Goal: Task Accomplishment & Management: Manage account settings

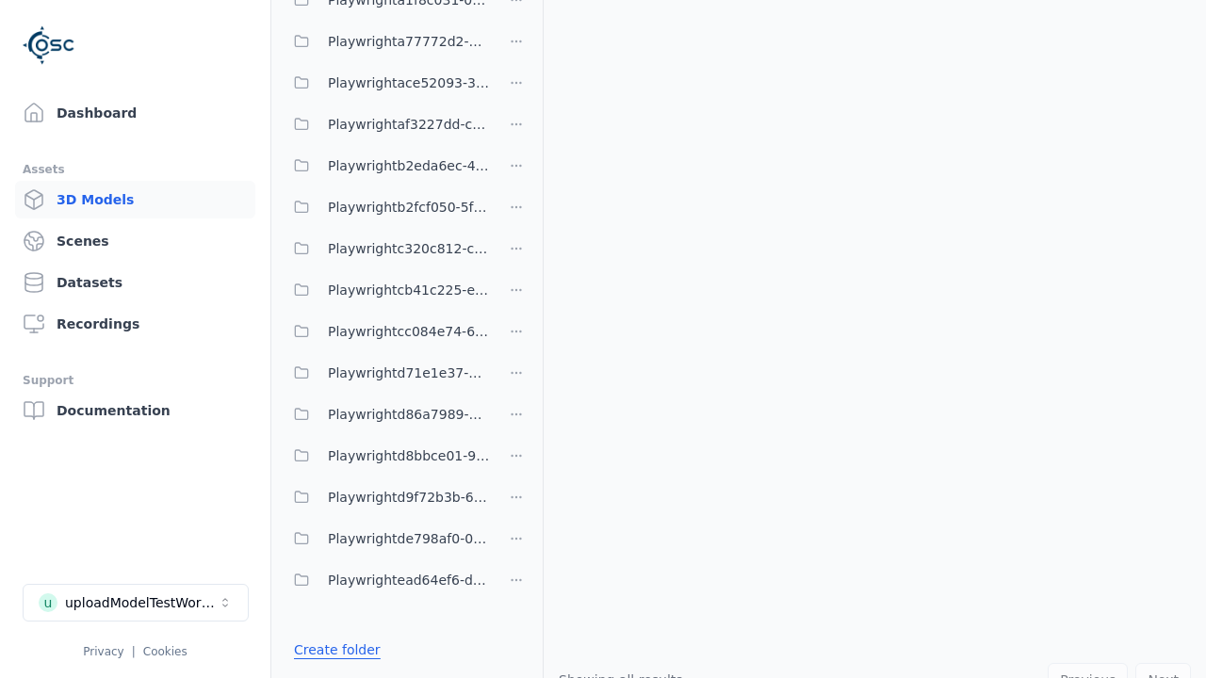
click at [332, 650] on link "Create folder" at bounding box center [337, 649] width 87 height 19
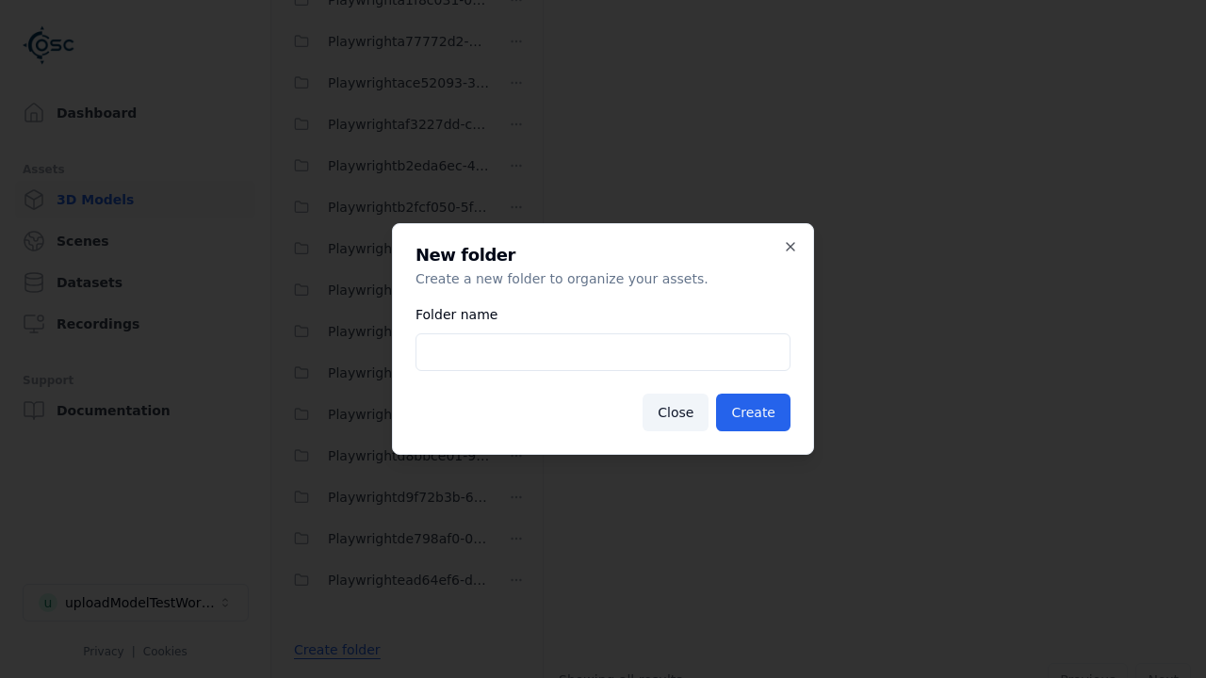
type input "**********"
click at [755, 413] on button "Create" at bounding box center [753, 413] width 74 height 38
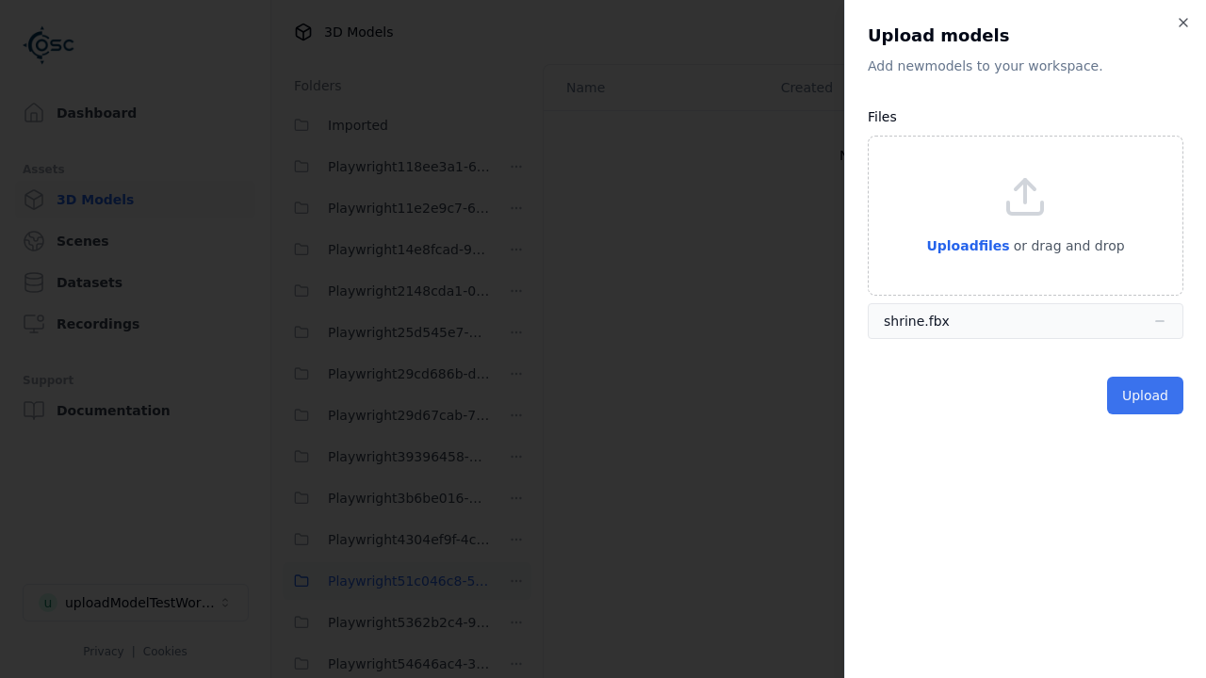
click at [1146, 396] on button "Upload" at bounding box center [1145, 396] width 76 height 38
